Goal: Navigation & Orientation: Find specific page/section

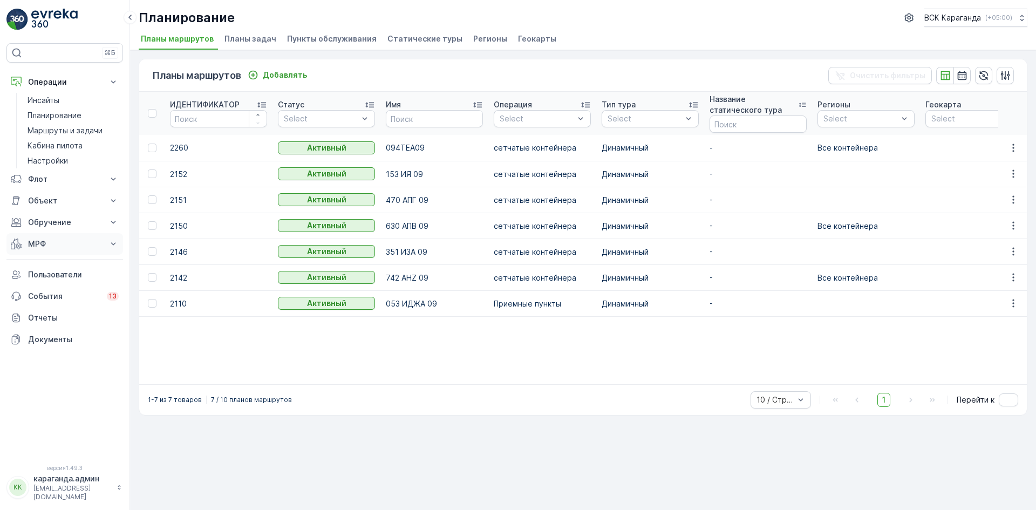
click at [38, 243] on font "МРФ" at bounding box center [37, 243] width 18 height 9
click at [42, 263] on font "Приближается и приближается" at bounding box center [59, 267] width 62 height 20
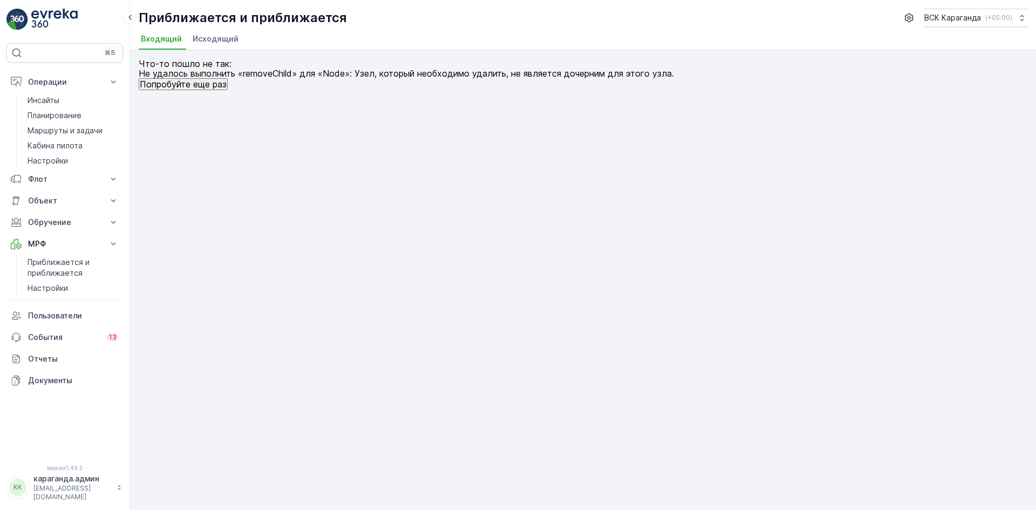
click at [205, 37] on font "Исходящий" at bounding box center [216, 38] width 46 height 9
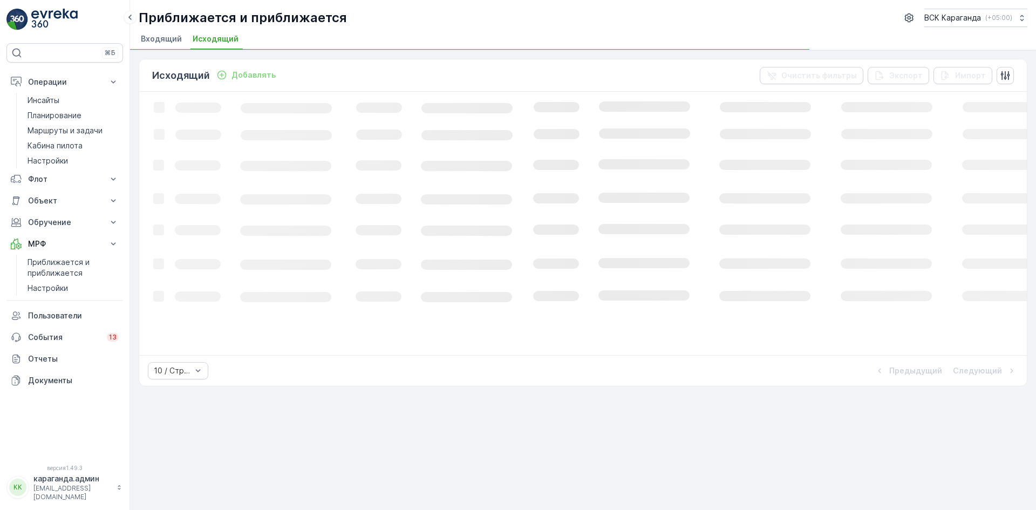
click at [171, 39] on font "Входящий" at bounding box center [161, 38] width 41 height 9
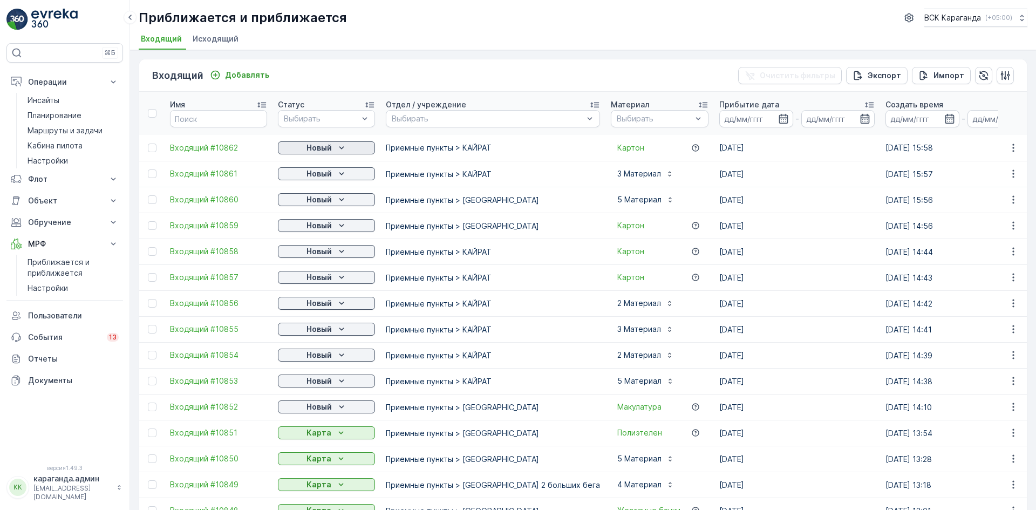
click at [328, 151] on font "Новый" at bounding box center [319, 147] width 25 height 9
click at [301, 181] on font "Карта" at bounding box center [295, 178] width 22 height 9
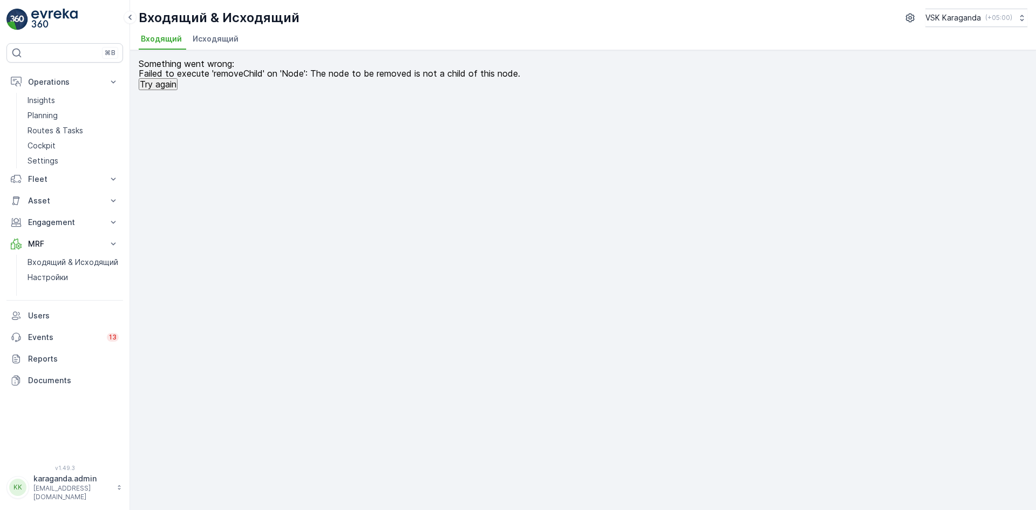
drag, startPoint x: 210, startPoint y: 37, endPoint x: 178, endPoint y: 45, distance: 33.9
click at [210, 37] on span "Исходящий" at bounding box center [216, 38] width 46 height 11
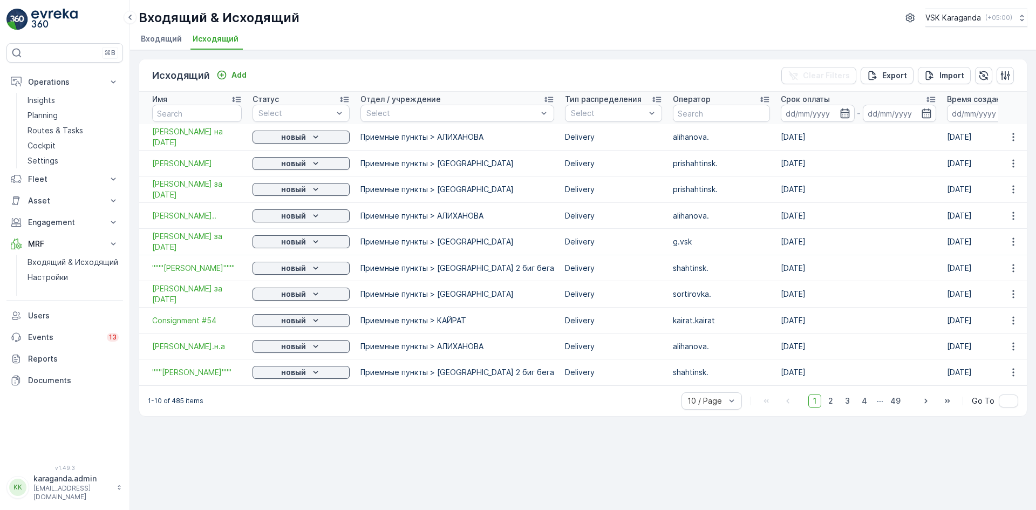
click at [149, 45] on li "Входящий" at bounding box center [162, 40] width 47 height 18
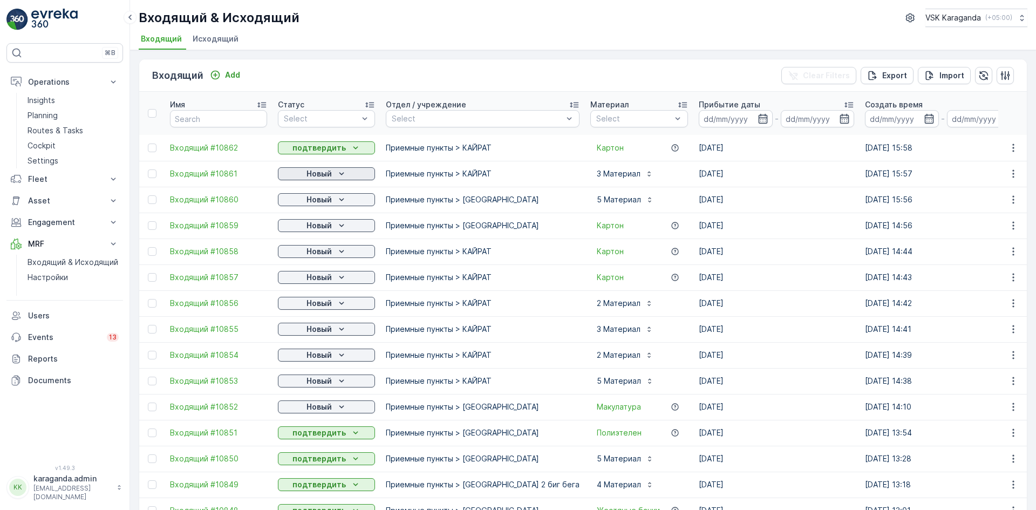
click at [336, 174] on div "Новый" at bounding box center [326, 173] width 89 height 11
click at [322, 203] on span "подтвердить" at bounding box center [309, 205] width 50 height 11
click at [331, 198] on p "Новый" at bounding box center [319, 199] width 25 height 11
click at [323, 227] on span "подтвердить" at bounding box center [309, 231] width 50 height 11
click at [322, 228] on p "Новый" at bounding box center [319, 225] width 25 height 11
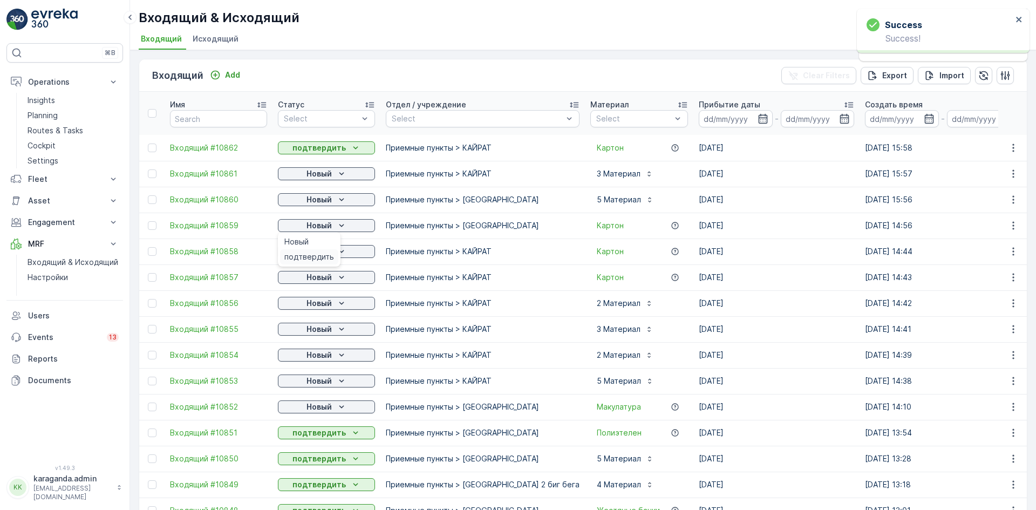
click at [310, 256] on span "подтвердить" at bounding box center [309, 256] width 50 height 11
click at [318, 254] on p "Новый" at bounding box center [319, 251] width 25 height 11
click at [309, 283] on button "Новый" at bounding box center [326, 277] width 97 height 13
click at [309, 307] on span "подтвердить" at bounding box center [309, 308] width 50 height 11
click at [305, 303] on div "Новый" at bounding box center [326, 303] width 89 height 11
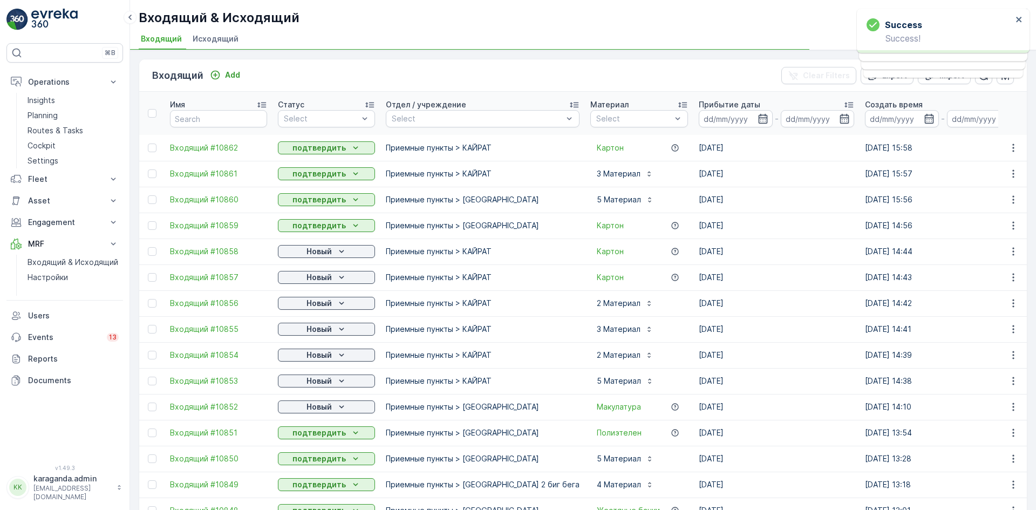
click at [309, 335] on button "Новый" at bounding box center [326, 329] width 97 height 13
click at [312, 359] on span "подтвердить" at bounding box center [309, 360] width 50 height 11
click at [316, 391] on span "подтвердить" at bounding box center [309, 386] width 50 height 11
click at [320, 382] on p "Новый" at bounding box center [319, 381] width 25 height 11
click at [314, 410] on p "Новый" at bounding box center [319, 407] width 25 height 11
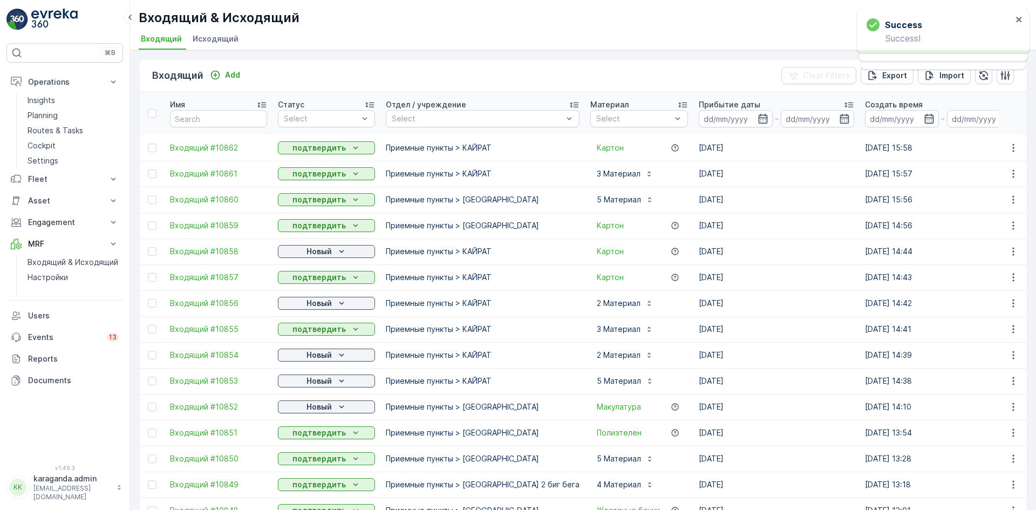
drag, startPoint x: 312, startPoint y: 411, endPoint x: 312, endPoint y: 417, distance: 6.0
click at [312, 410] on p "Новый" at bounding box center [319, 407] width 25 height 11
click at [309, 437] on span "подтвердить" at bounding box center [309, 438] width 50 height 11
click at [325, 251] on p "Новый" at bounding box center [319, 251] width 25 height 11
click at [313, 278] on span "подтвердить" at bounding box center [309, 282] width 50 height 11
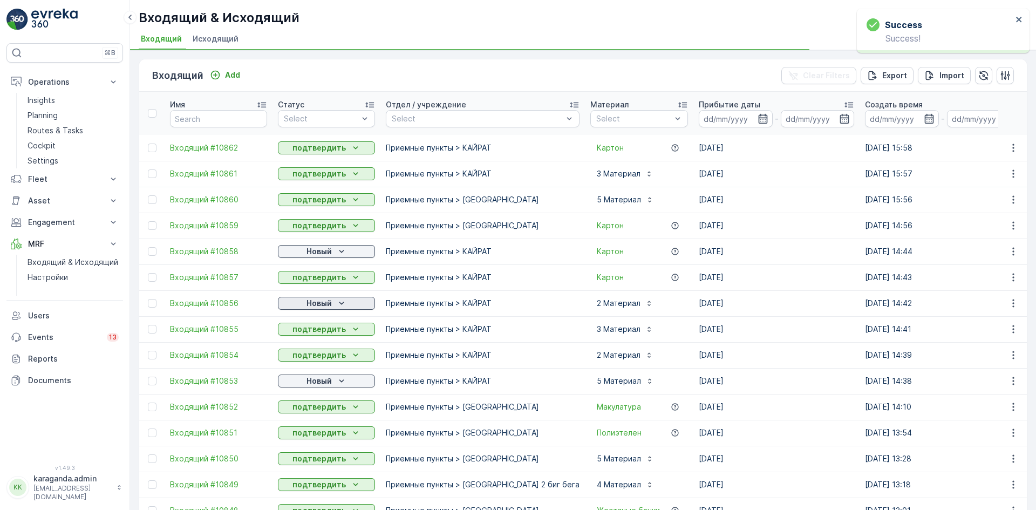
click at [314, 299] on p "Новый" at bounding box center [319, 303] width 25 height 11
click at [309, 337] on span "подтвердить" at bounding box center [309, 334] width 50 height 11
click at [320, 380] on p "Новый" at bounding box center [319, 381] width 25 height 11
click at [317, 412] on span "подтвердить" at bounding box center [309, 412] width 50 height 11
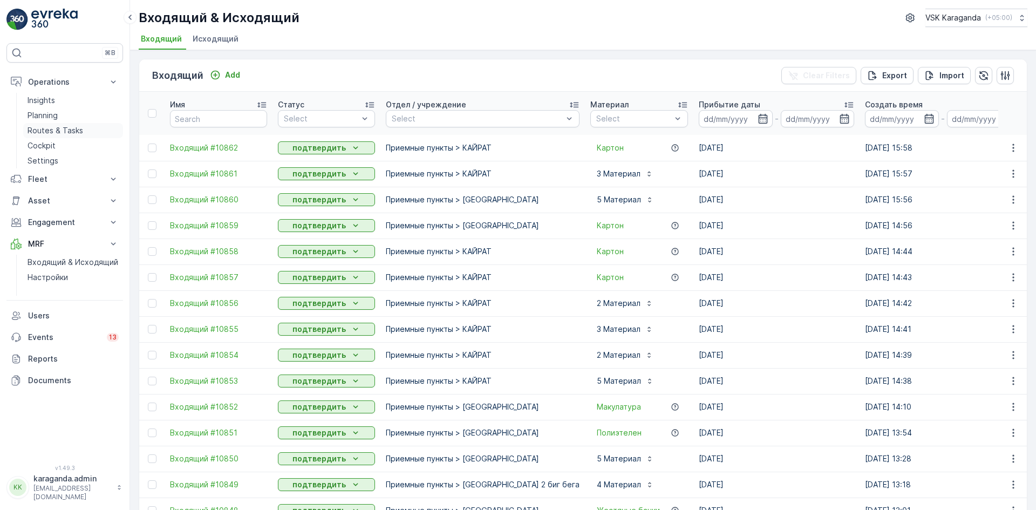
click at [47, 126] on p "Routes & Tasks" at bounding box center [56, 130] width 56 height 11
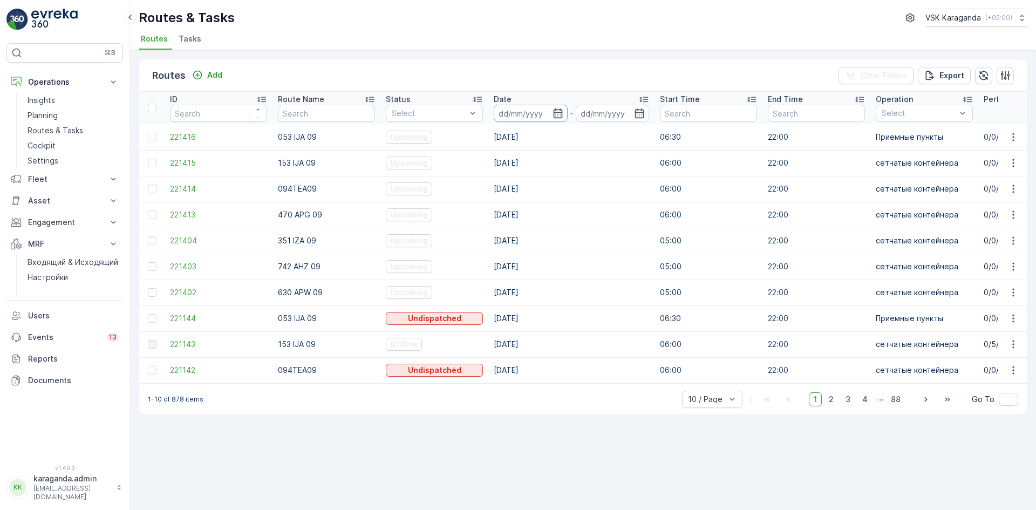
click at [564, 115] on input at bounding box center [531, 113] width 74 height 17
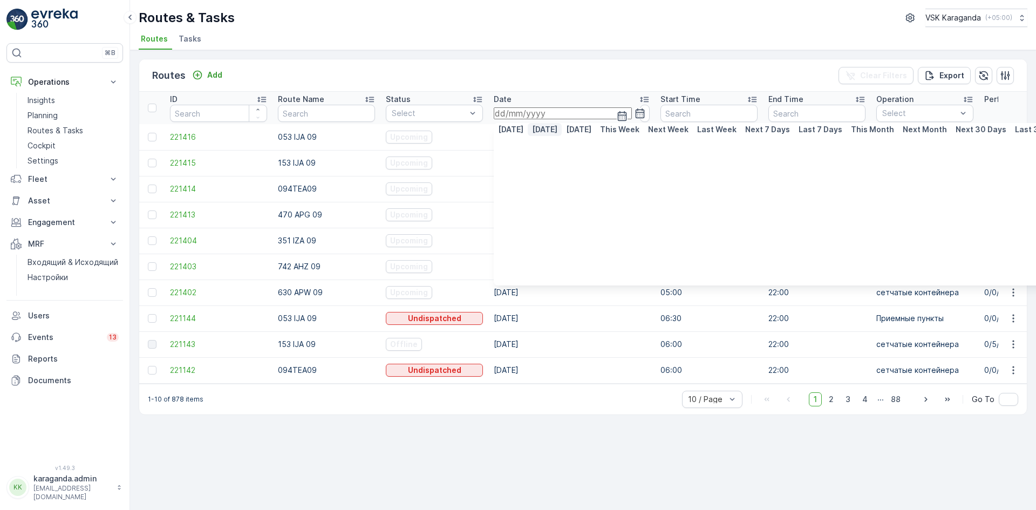
click at [532, 135] on p "[DATE]" at bounding box center [544, 129] width 25 height 11
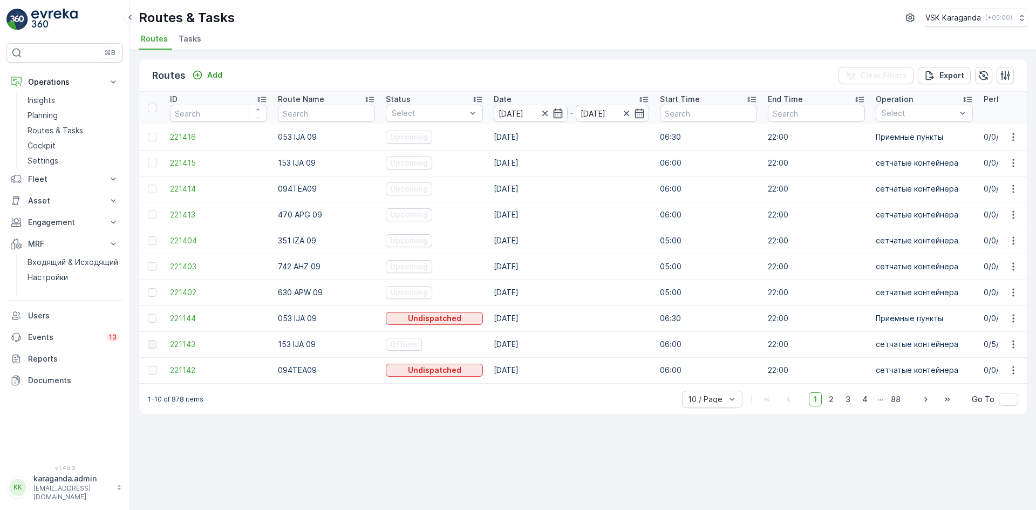
type input "[DATE]"
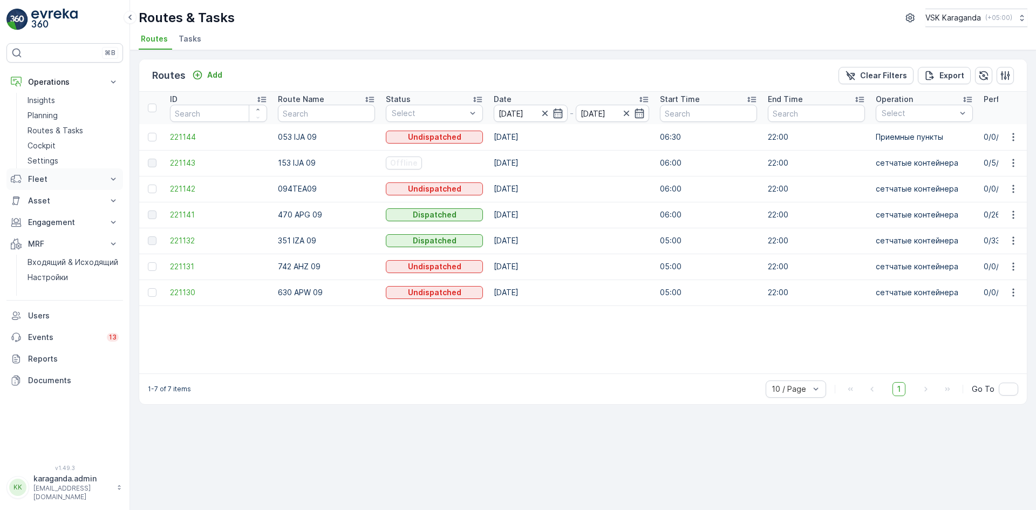
click at [32, 180] on p "Fleet" at bounding box center [64, 179] width 73 height 11
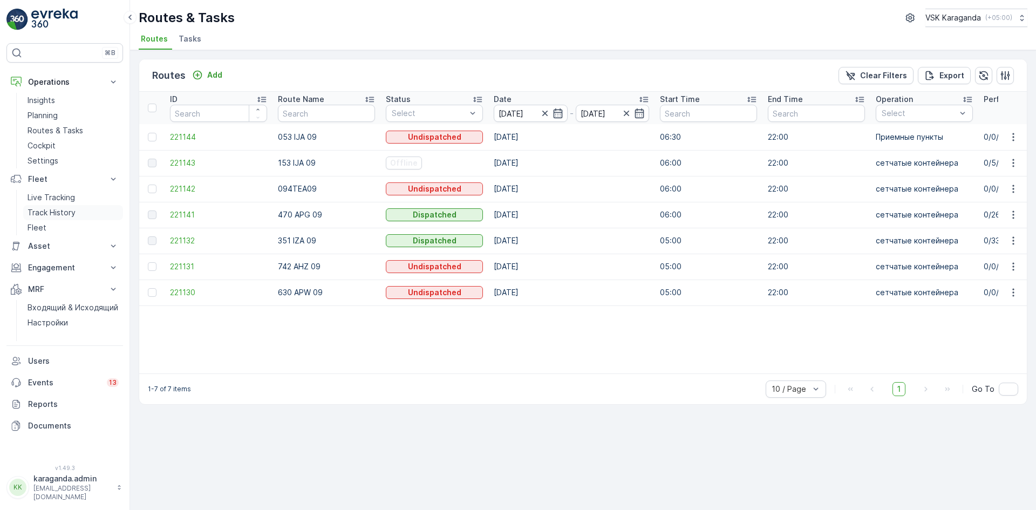
click at [31, 215] on p "Track History" at bounding box center [52, 212] width 48 height 11
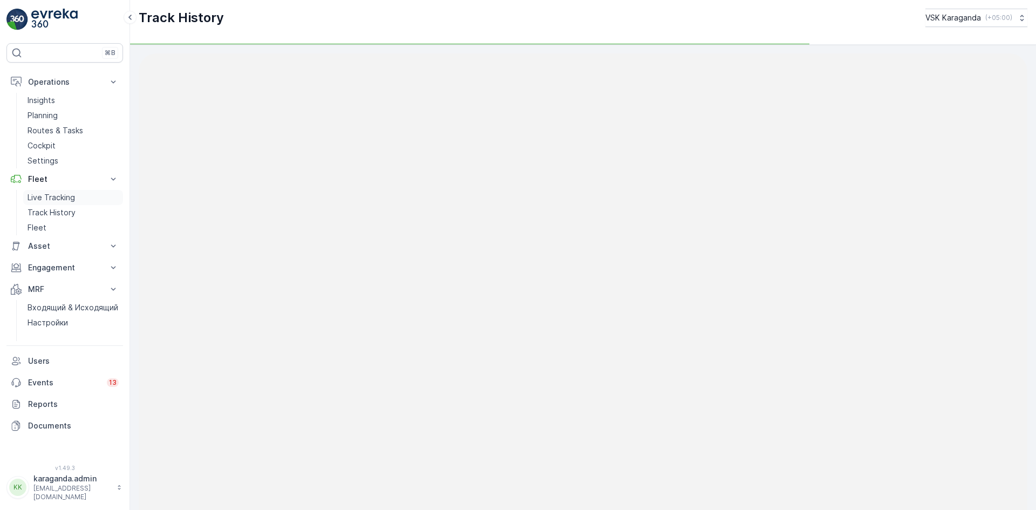
click at [62, 195] on p "Live Tracking" at bounding box center [51, 197] width 47 height 11
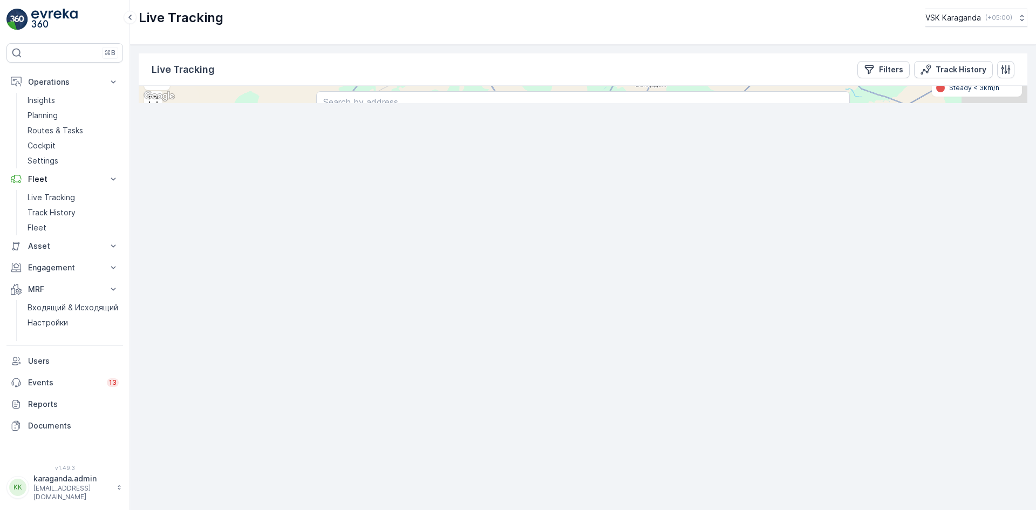
drag, startPoint x: 495, startPoint y: 332, endPoint x: 425, endPoint y: 220, distance: 132.8
click at [425, 103] on div "4 12 053IJAО09 421IBN09 153AGY09 + − Satellite Roadmap Terrain Hybrid Leaflet K…" at bounding box center [583, 94] width 889 height 17
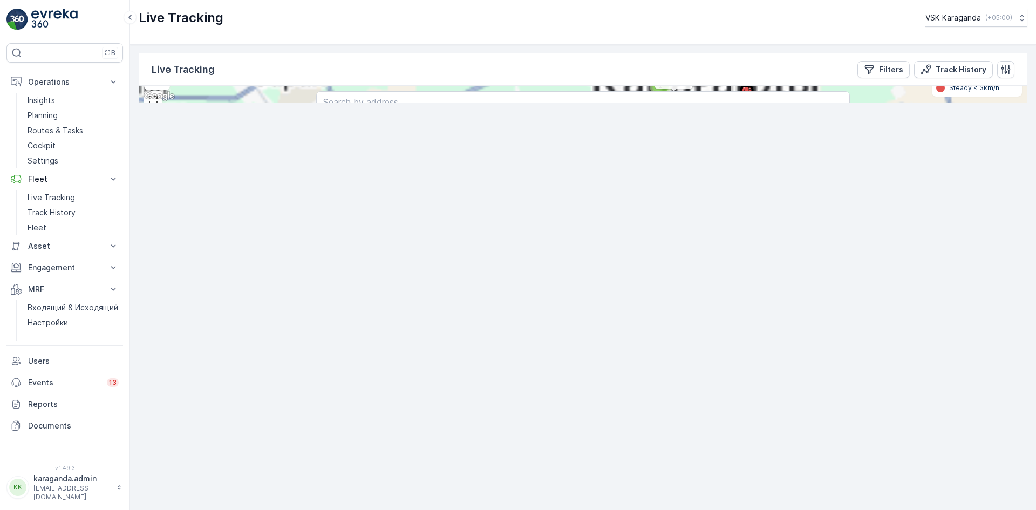
drag, startPoint x: 482, startPoint y: 235, endPoint x: 301, endPoint y: 298, distance: 192.0
click at [301, 103] on div "9 2 053IJAО09 421IBN09 153AGY09 369AOО09 351IZAО9 655AW09 463AQJ09 752APZ09 + −…" at bounding box center [583, 94] width 889 height 17
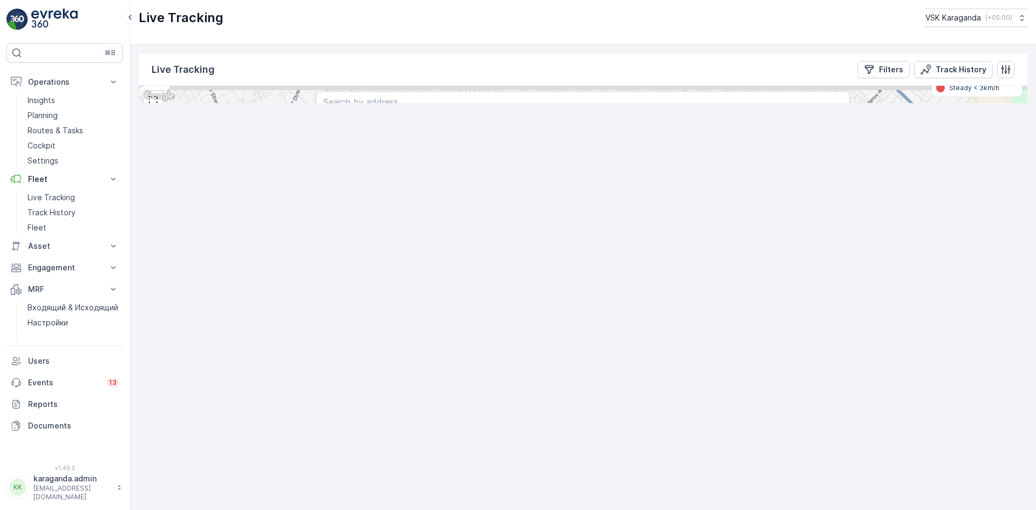
drag, startPoint x: 706, startPoint y: 205, endPoint x: 730, endPoint y: 346, distance: 143.3
click at [734, 103] on div "9 2 053IJAО09 421IBN09 153AGY09 369AOО09 351IZAО9 655AW09 463AQJ09 752APZ09 + −…" at bounding box center [583, 94] width 889 height 17
drag, startPoint x: 710, startPoint y: 242, endPoint x: 704, endPoint y: 328, distance: 85.5
click at [705, 103] on div "9 2 053IJAО09 421IBN09 153AGY09 369AOО09 351IZAО9 655AW09 463AQJ09 752APZ09 + −…" at bounding box center [583, 94] width 889 height 17
drag, startPoint x: 533, startPoint y: 227, endPoint x: 570, endPoint y: 277, distance: 62.5
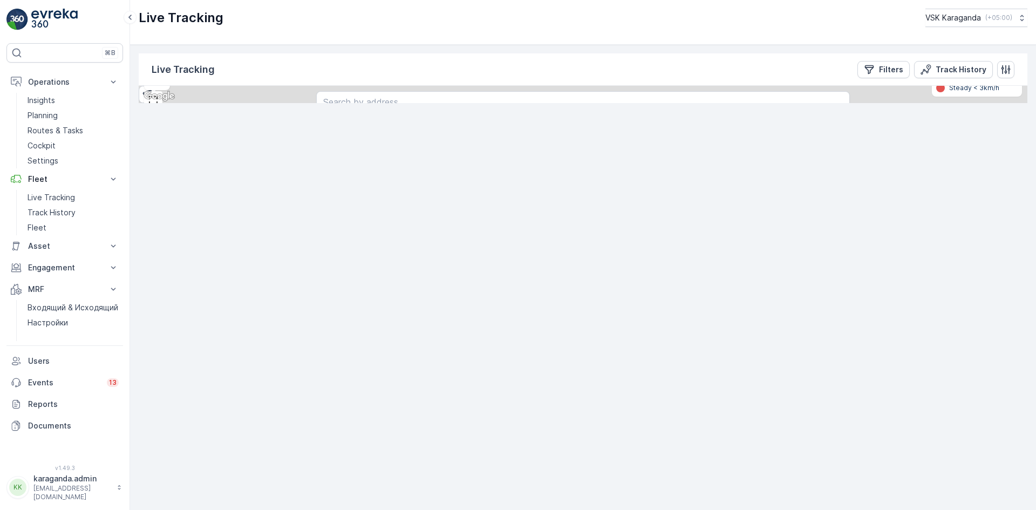
click at [570, 103] on div "2 9 463AQJ09 351IZAО9 053IJAО09 421IBN09 153AGY09 655AW09 752APZ09 369AOО09 + −…" at bounding box center [583, 94] width 889 height 17
click at [322, 283] on circle at bounding box center [320, 276] width 13 height 13
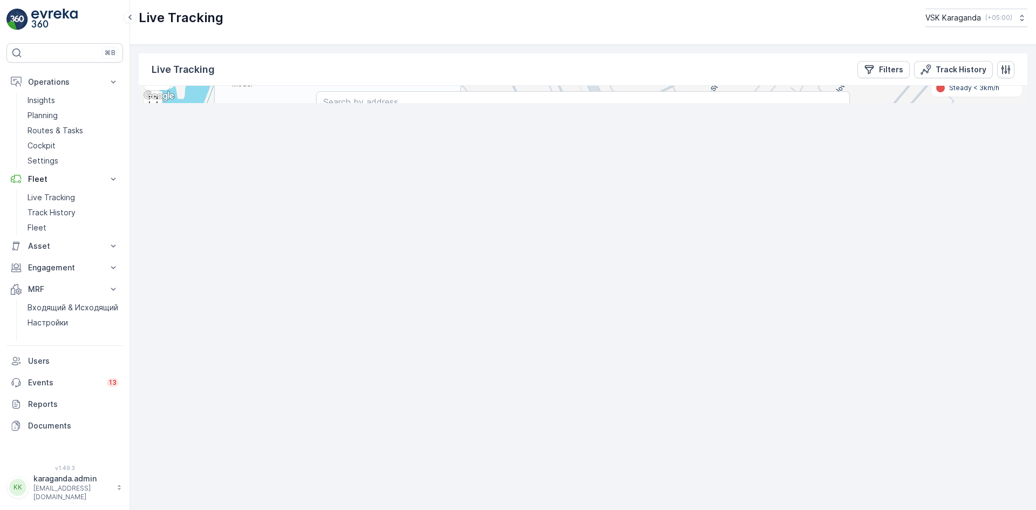
click at [84, 305] on p "Входящий & Исходящий" at bounding box center [73, 307] width 91 height 11
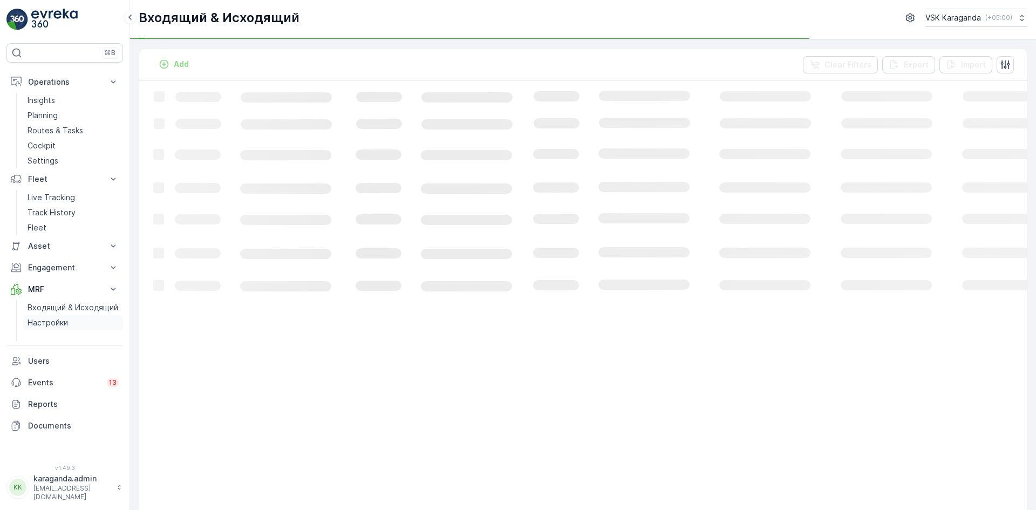
click at [65, 317] on link "Настройки" at bounding box center [73, 322] width 100 height 15
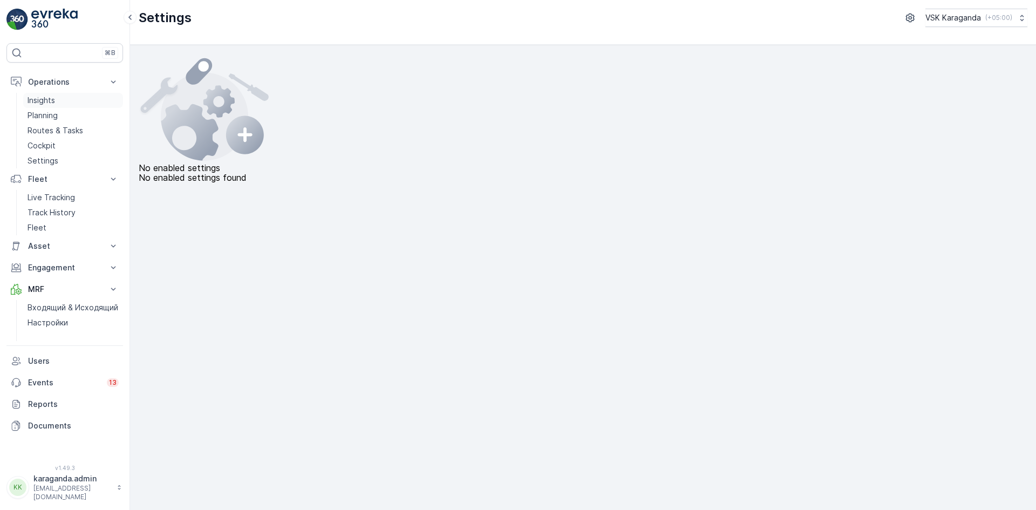
click at [49, 99] on p "Insights" at bounding box center [42, 100] width 28 height 11
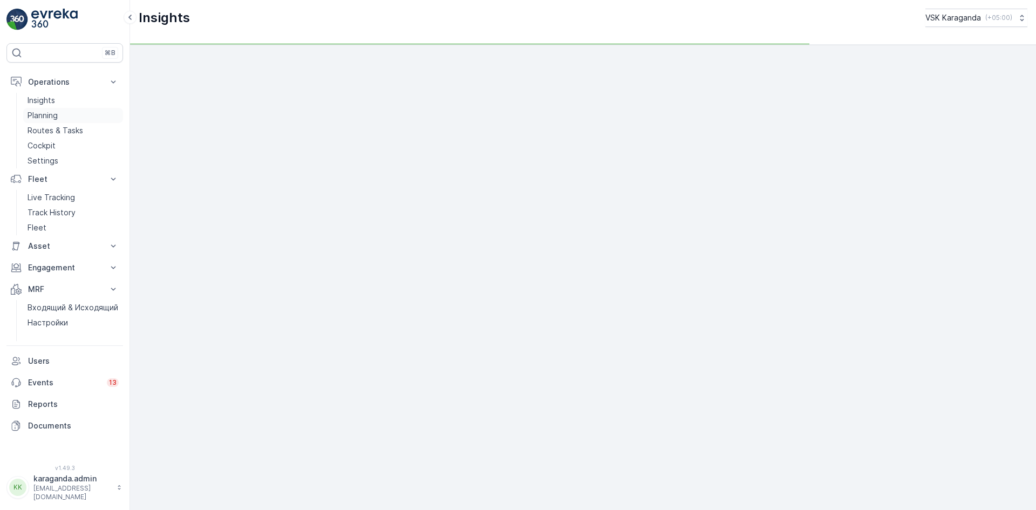
click at [49, 111] on p "Planning" at bounding box center [43, 115] width 30 height 11
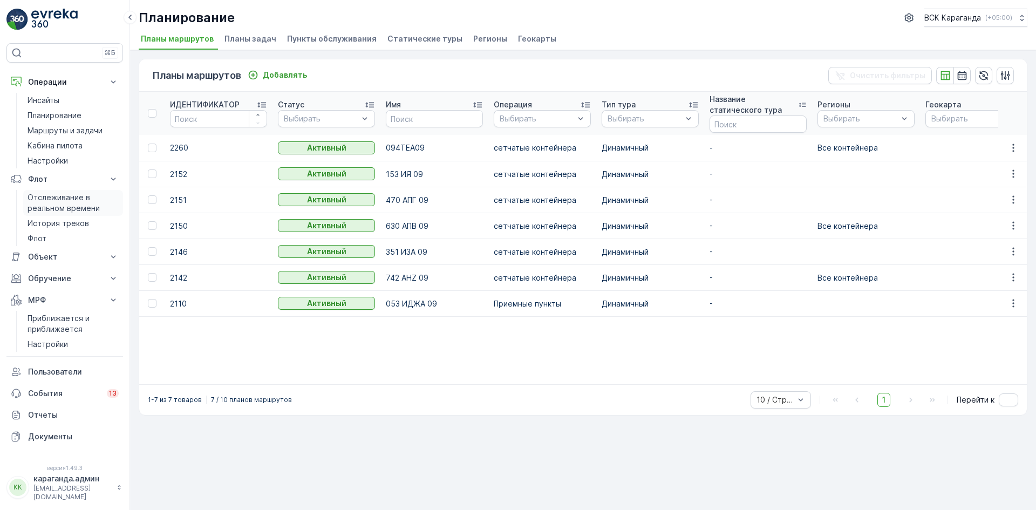
click at [62, 208] on font "Отслеживание в реальном времени" at bounding box center [64, 203] width 72 height 20
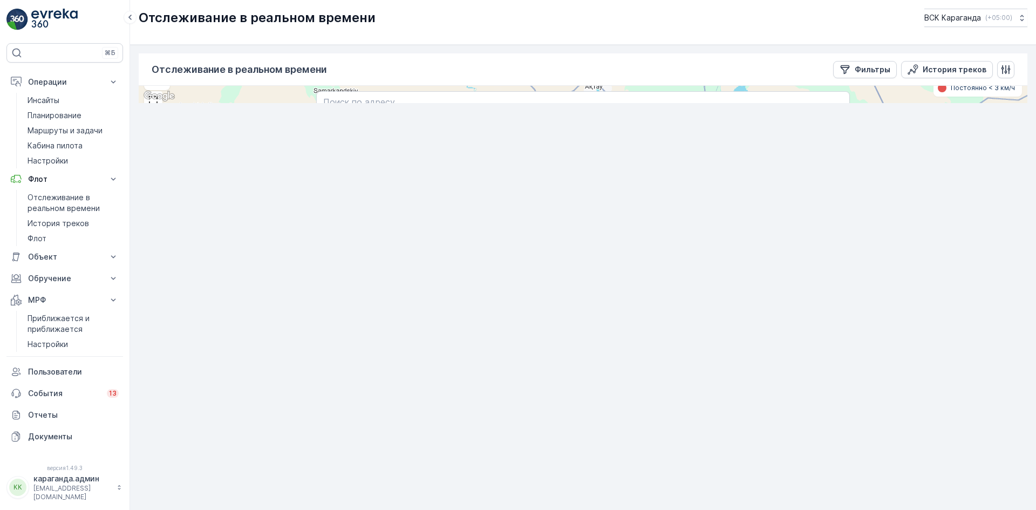
click at [955, 64] on font "Скорость" at bounding box center [954, 60] width 33 height 8
click at [983, 92] on font "Скорость" at bounding box center [986, 88] width 33 height 8
click at [652, 302] on circle at bounding box center [646, 295] width 13 height 13
click at [757, 165] on icon "button" at bounding box center [762, 159] width 11 height 11
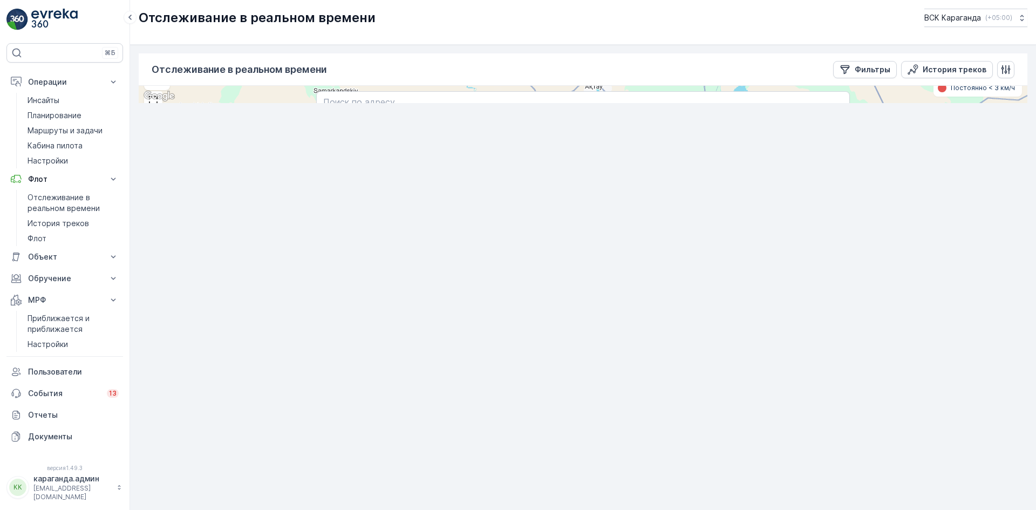
click at [561, 169] on icon at bounding box center [557, 169] width 7 height 1
click at [932, 65] on font "История треков" at bounding box center [955, 69] width 64 height 9
click at [933, 65] on font "История треков" at bounding box center [955, 69] width 64 height 9
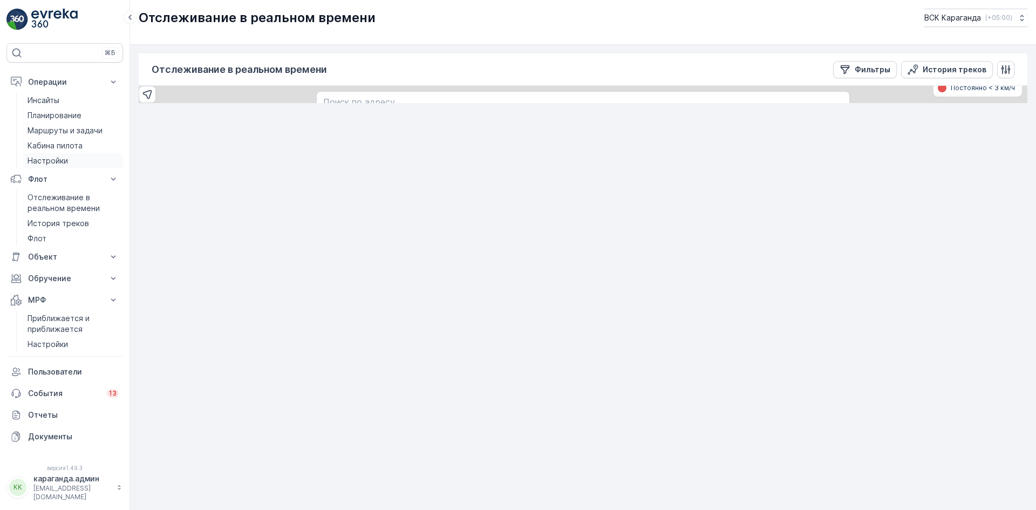
click at [60, 155] on p "Настройки" at bounding box center [48, 160] width 40 height 11
click at [63, 142] on font "Кабина пилота" at bounding box center [55, 145] width 55 height 9
click at [54, 126] on font "Маршруты и задачи" at bounding box center [65, 130] width 75 height 9
